Goal: Navigation & Orientation: Find specific page/section

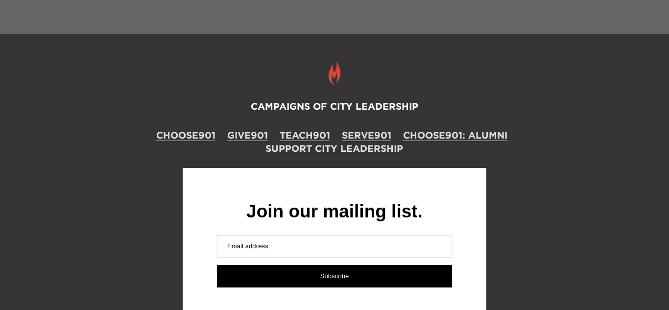
scroll to position [1111, 0]
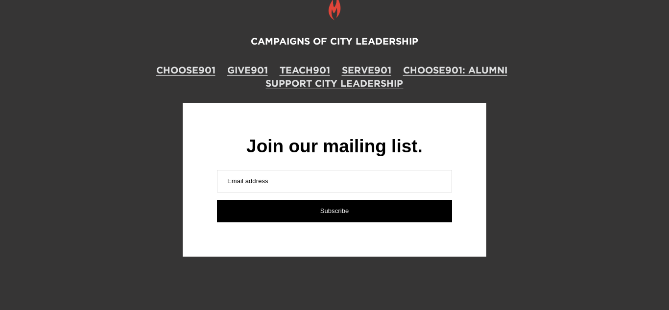
click at [327, 213] on span "Subscribe" at bounding box center [335, 210] width 29 height 7
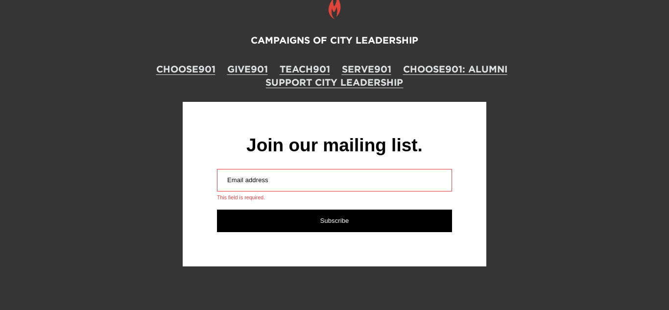
click at [300, 81] on link "Support City Leadership" at bounding box center [335, 82] width 138 height 13
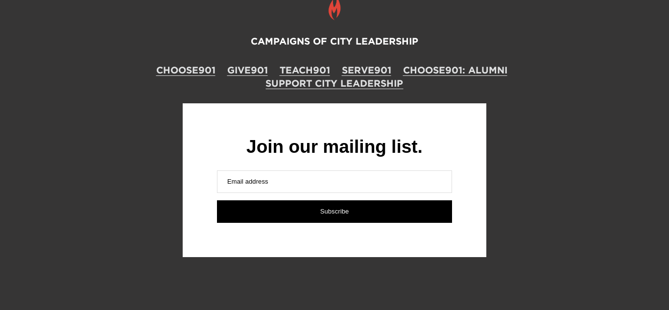
scroll to position [1972, 0]
click at [448, 72] on link "CHOOSE901: ALUMNI" at bounding box center [455, 70] width 104 height 13
